Goal: Task Accomplishment & Management: Use online tool/utility

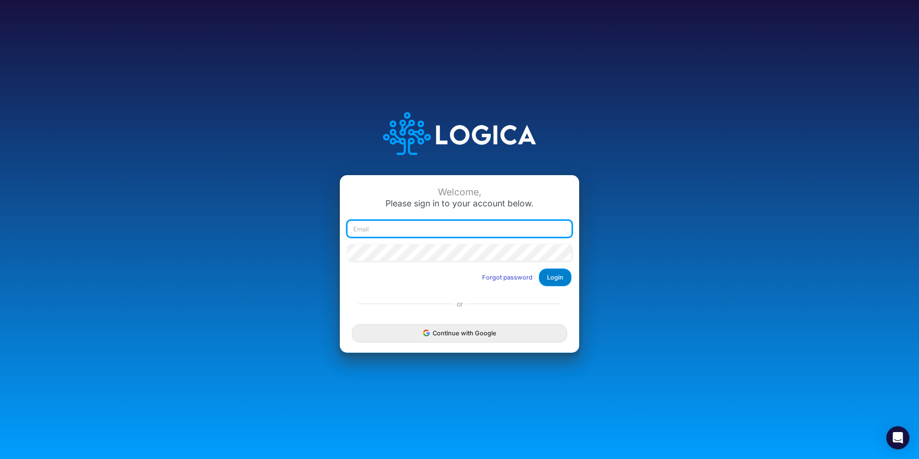
type input "MCallahan@heritage-communities.com"
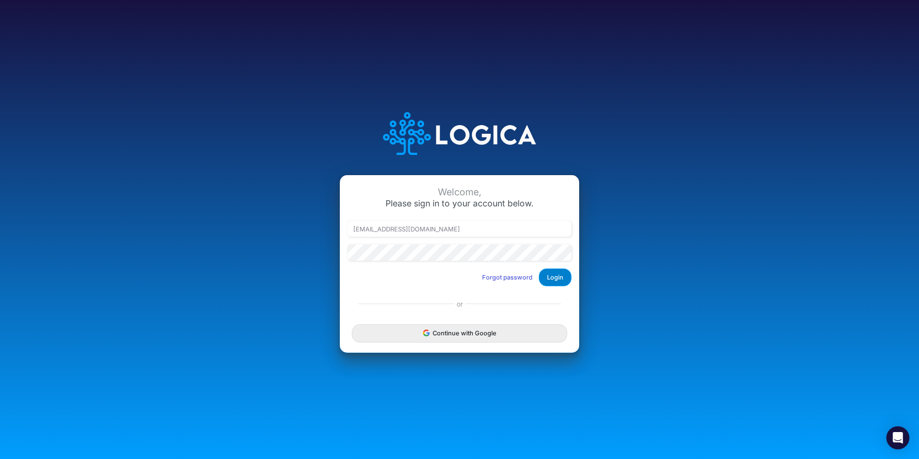
click at [552, 270] on button "Login" at bounding box center [555, 277] width 33 height 18
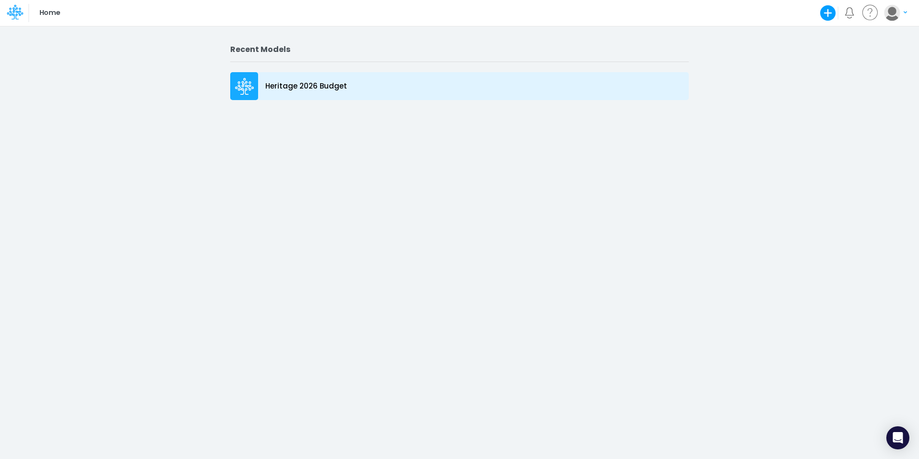
click at [330, 88] on p "Heritage 2026 Budget" at bounding box center [306, 86] width 82 height 11
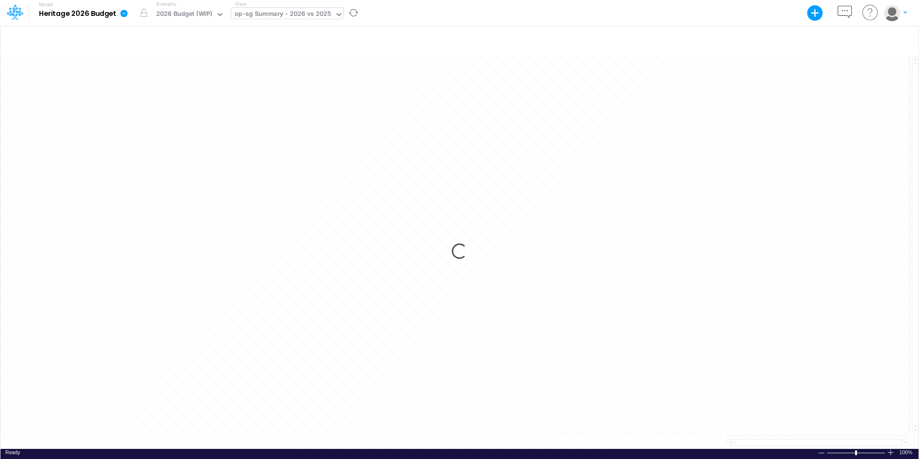
click at [271, 16] on div "op-sg Summary - 2026 vs 2025" at bounding box center [283, 14] width 97 height 11
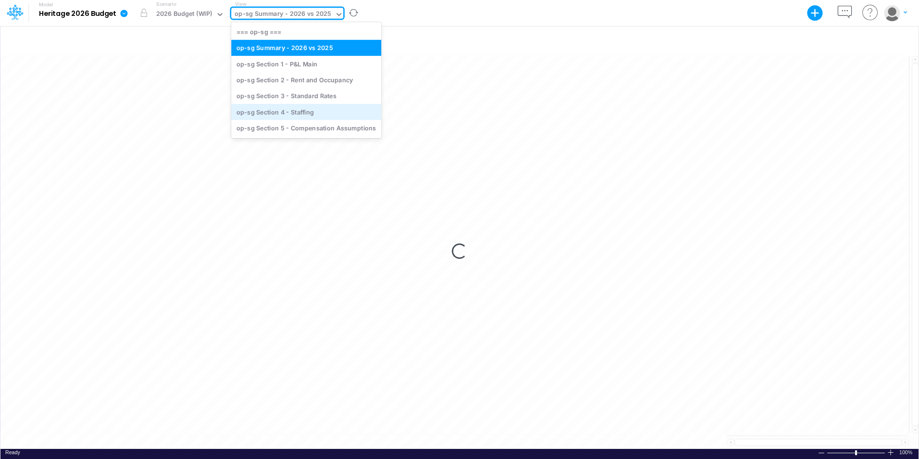
click at [275, 111] on div "op-sg Section 4 - Staffing" at bounding box center [306, 112] width 150 height 16
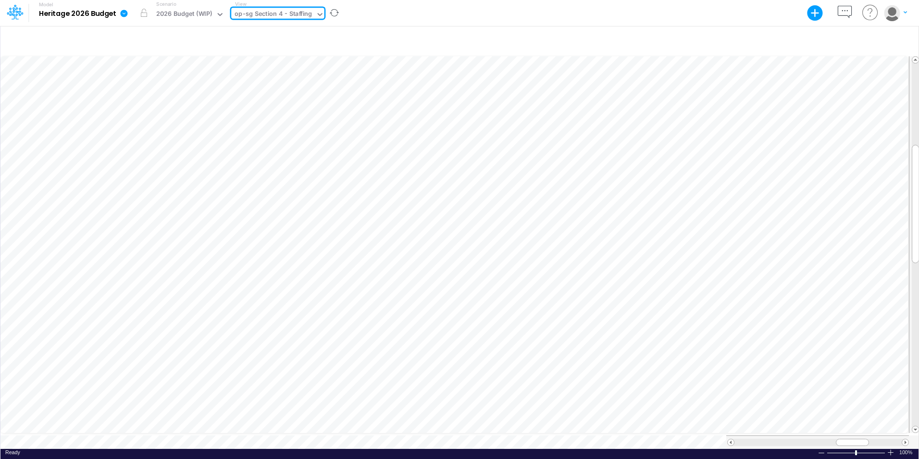
click at [303, 10] on div "op-sg Section 4 - Staffing" at bounding box center [273, 14] width 77 height 11
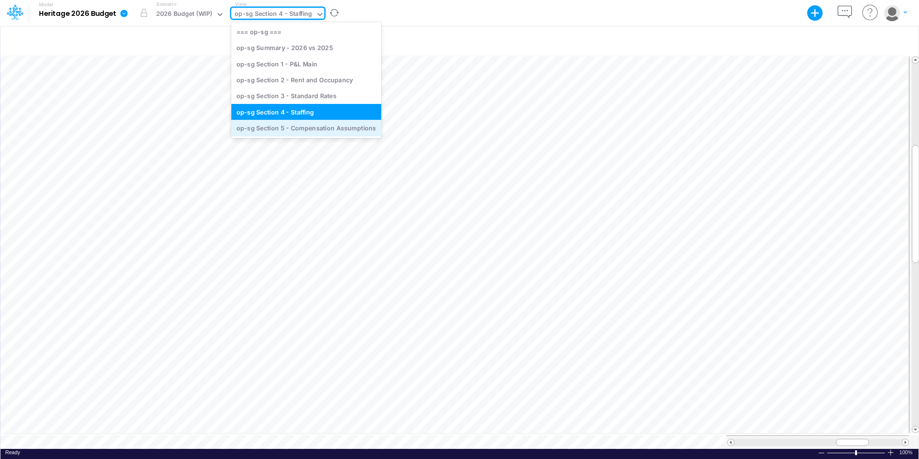
click at [321, 126] on div "op-sg Section 5 - Compensation Assumptions" at bounding box center [306, 128] width 150 height 16
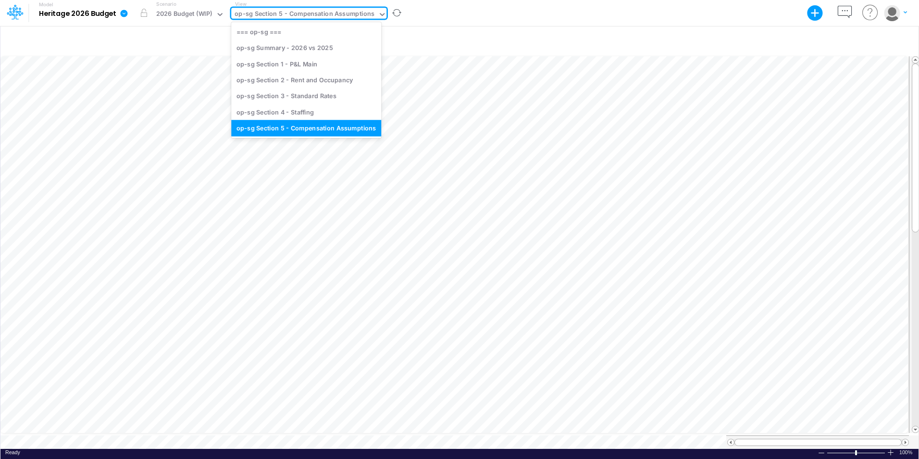
click at [338, 14] on div "op-sg Section 5 - Compensation Assumptions" at bounding box center [305, 14] width 140 height 11
click at [339, 47] on div "op-sg Summary - 2026 vs 2025" at bounding box center [306, 48] width 150 height 16
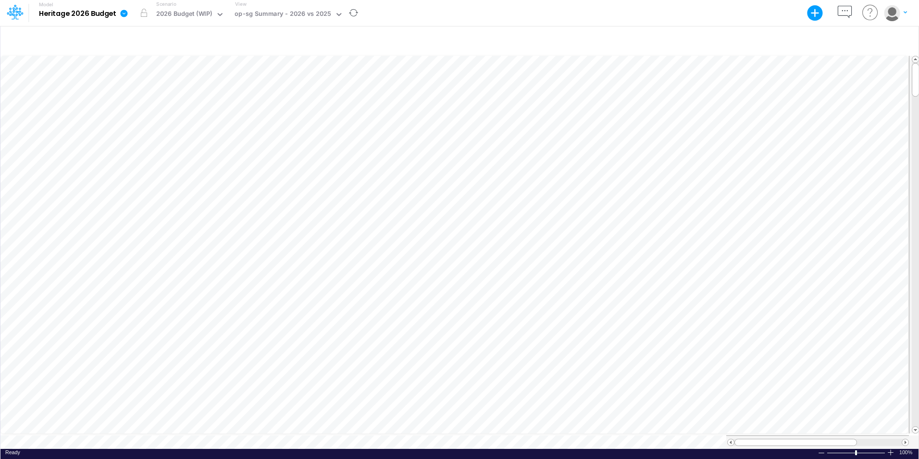
scroll to position [5, 0]
click at [304, 8] on div "op-sg Summary - 2026 vs 2025" at bounding box center [282, 15] width 103 height 14
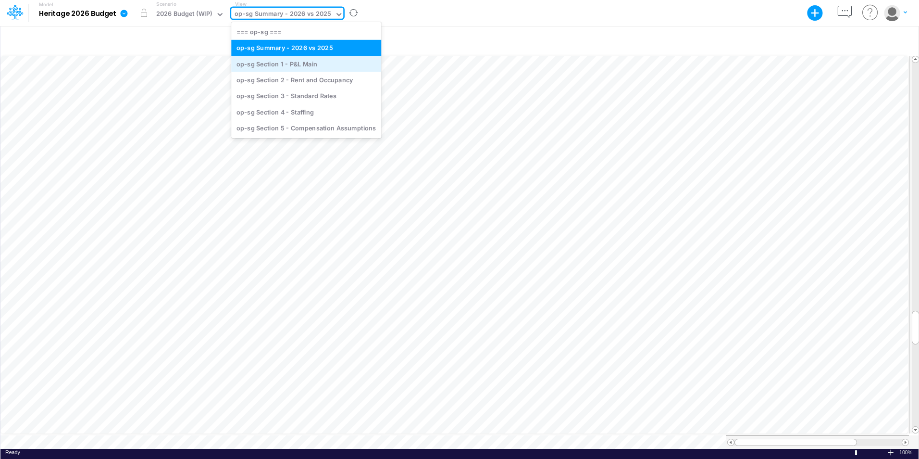
click at [307, 62] on div "op-sg Section 1 - P&L Main" at bounding box center [306, 64] width 150 height 16
